Goal: Information Seeking & Learning: Learn about a topic

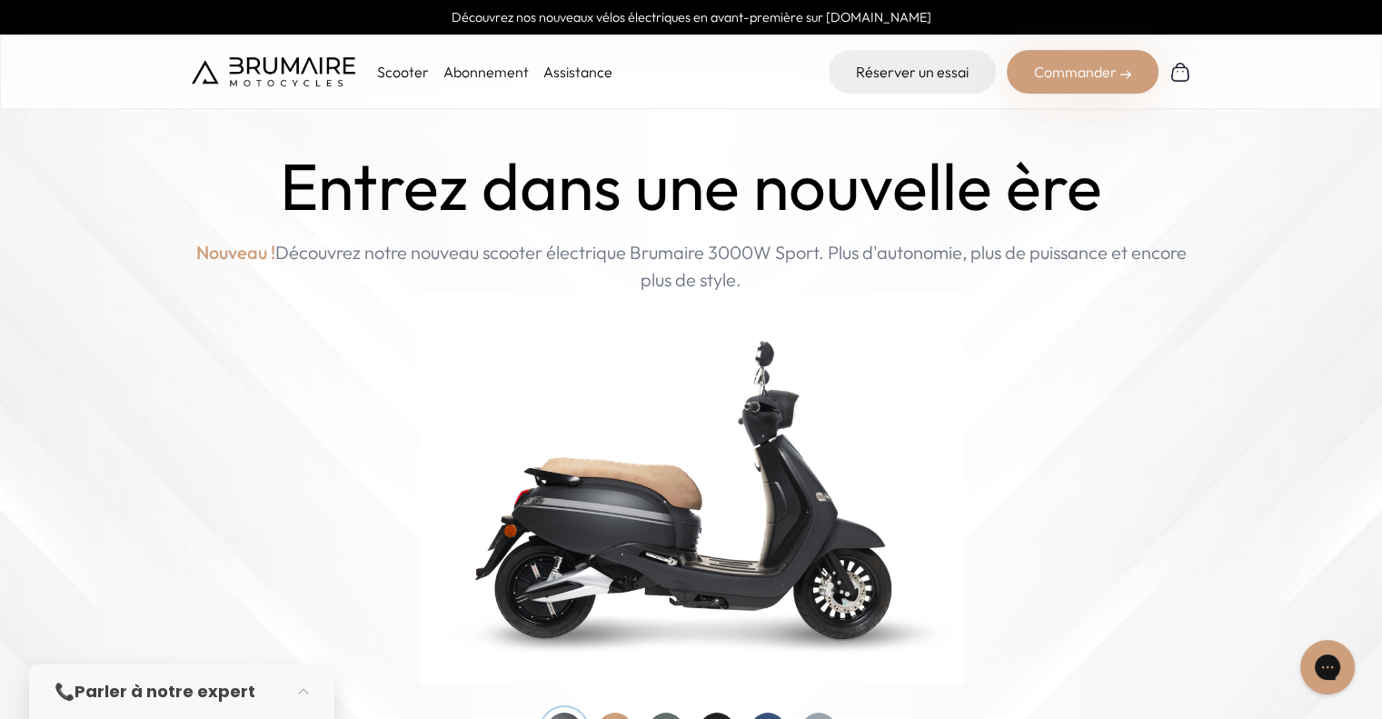
click at [406, 72] on p "Scooter" at bounding box center [403, 72] width 52 height 22
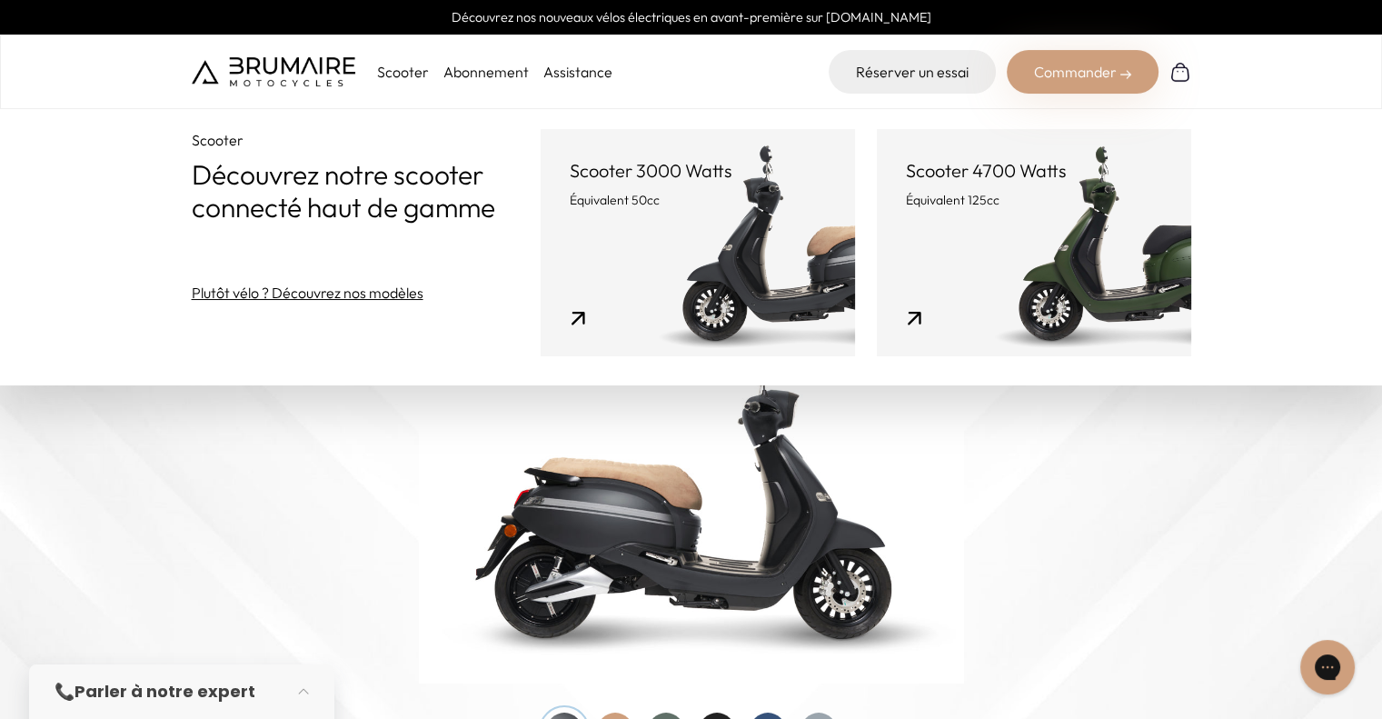
click at [1024, 255] on link "Scooter 4700 Watts Équivalent 125cc" at bounding box center [1034, 242] width 314 height 227
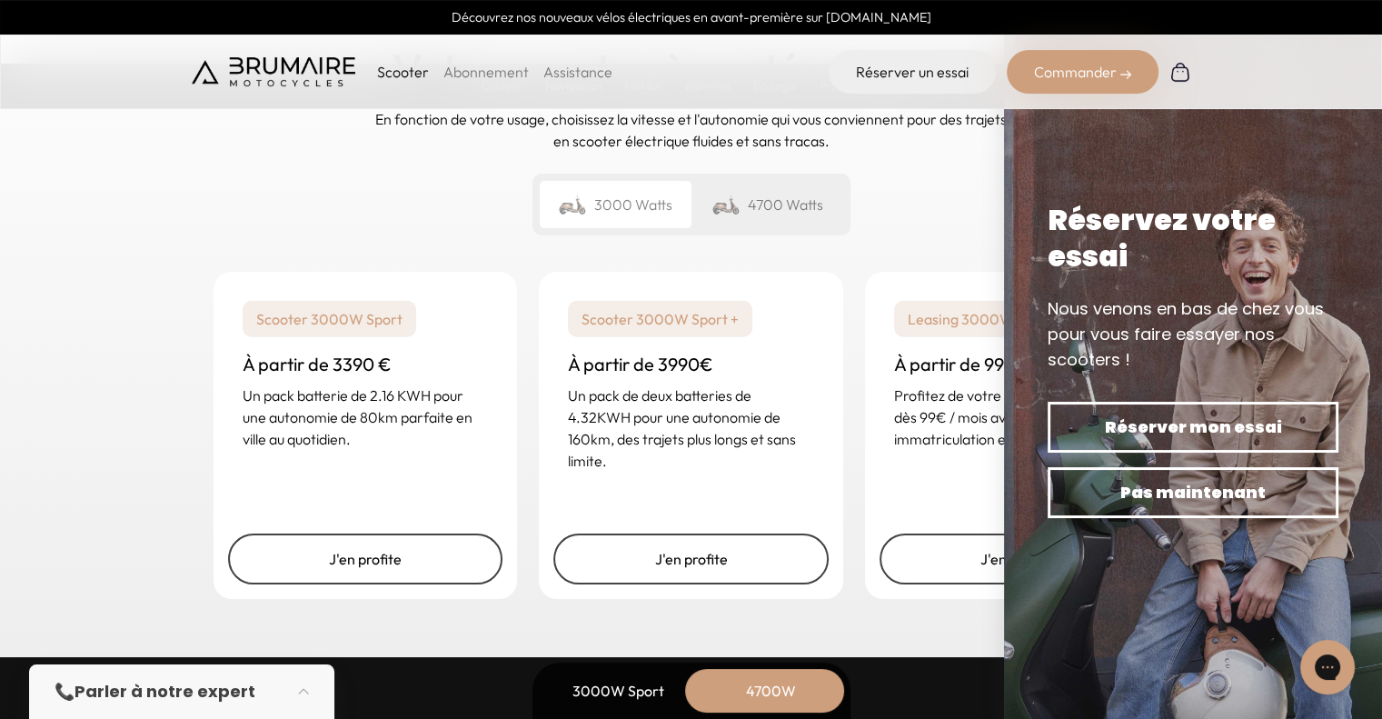
scroll to position [4543, 0]
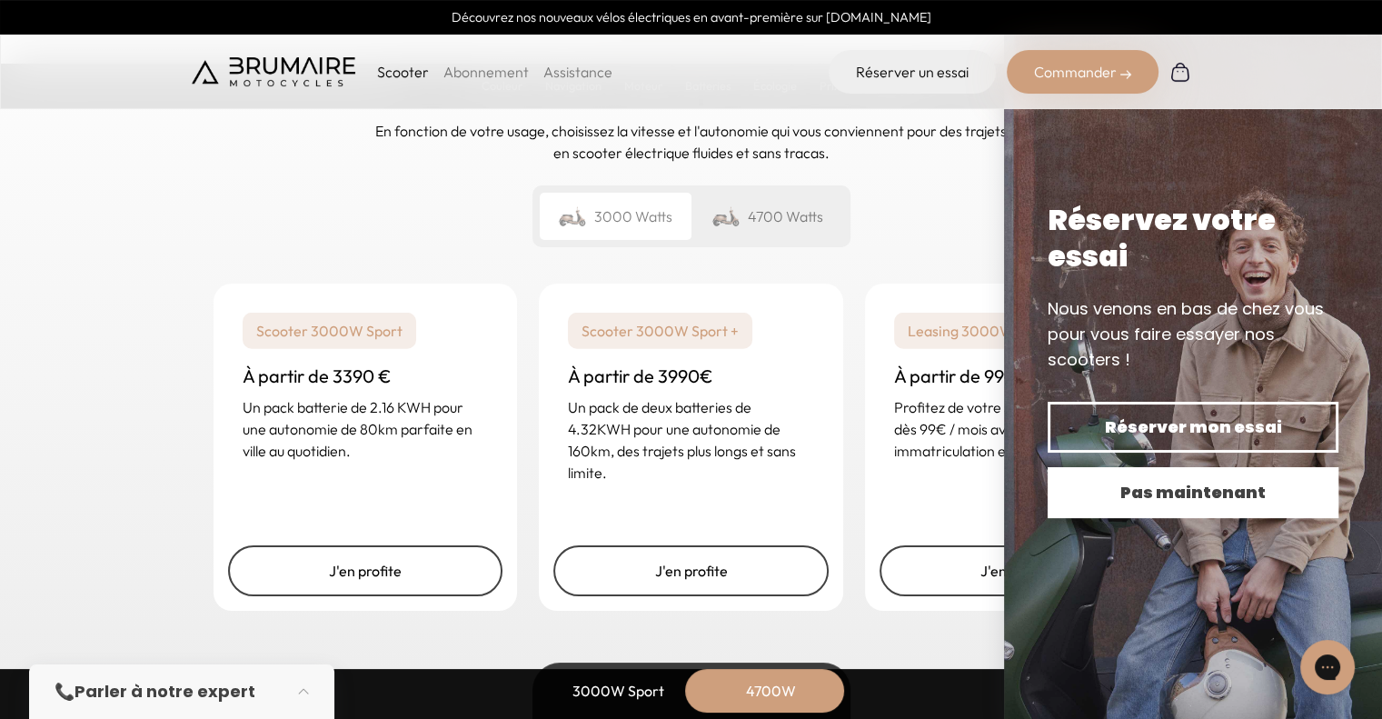
click at [1144, 481] on span "Pas maintenant" at bounding box center [1192, 492] width 227 height 25
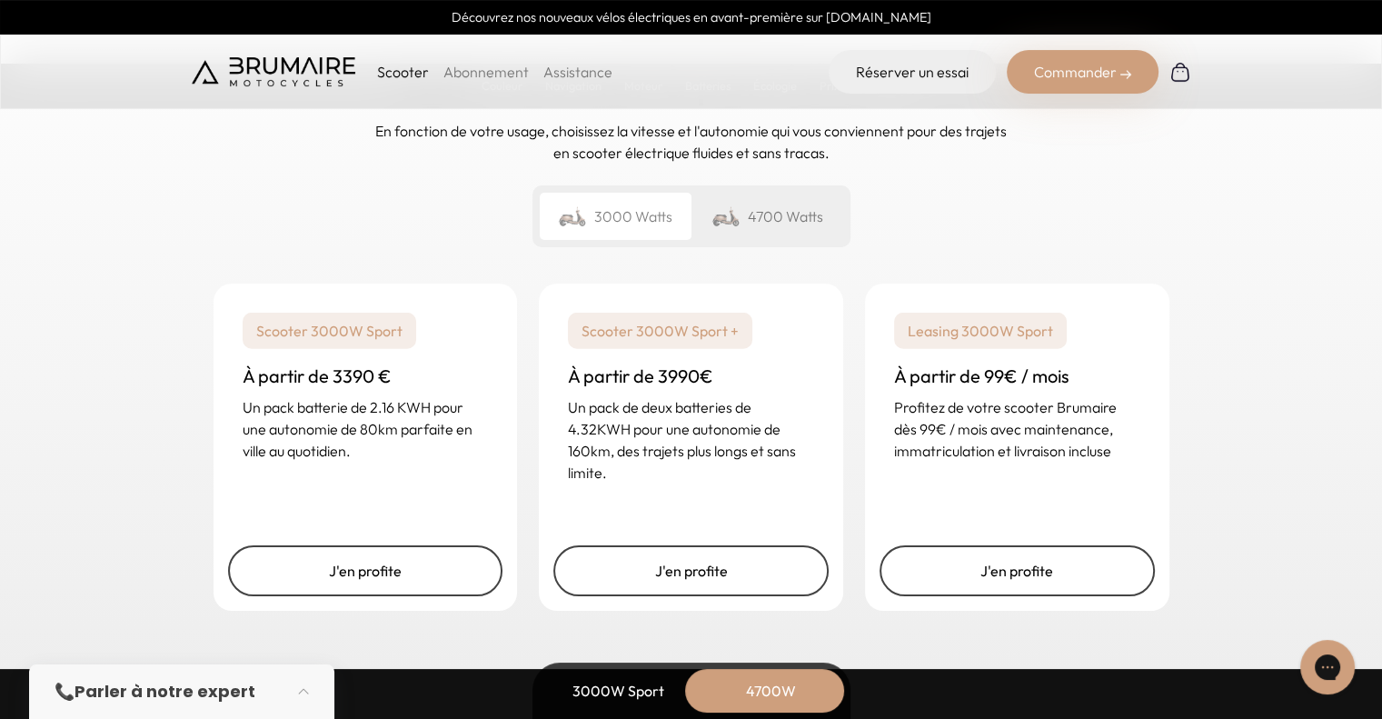
click at [800, 227] on div "4700 Watts" at bounding box center [767, 216] width 152 height 47
